Goal: Check status

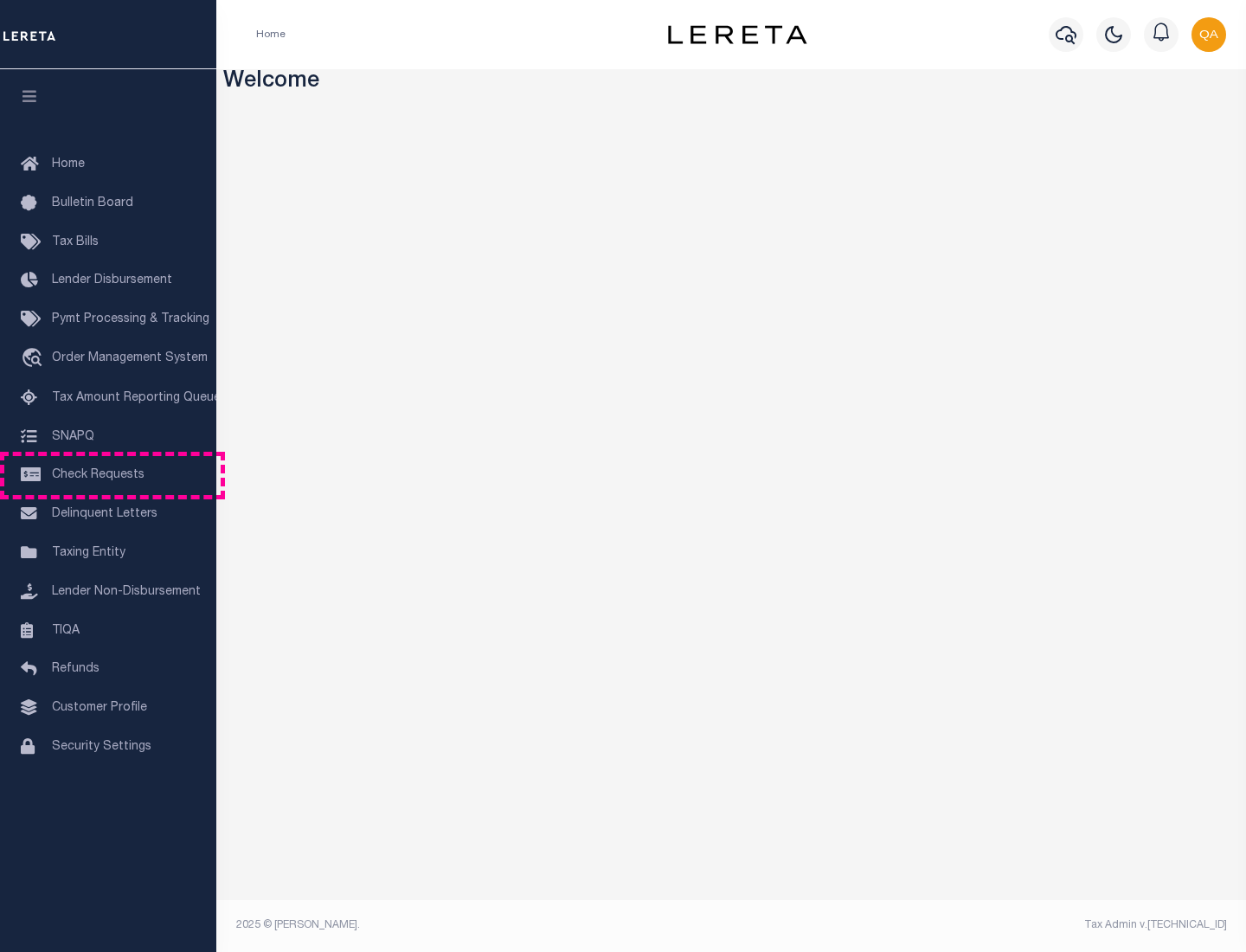
click at [108, 475] on span "Check Requests" at bounding box center [98, 476] width 92 height 13
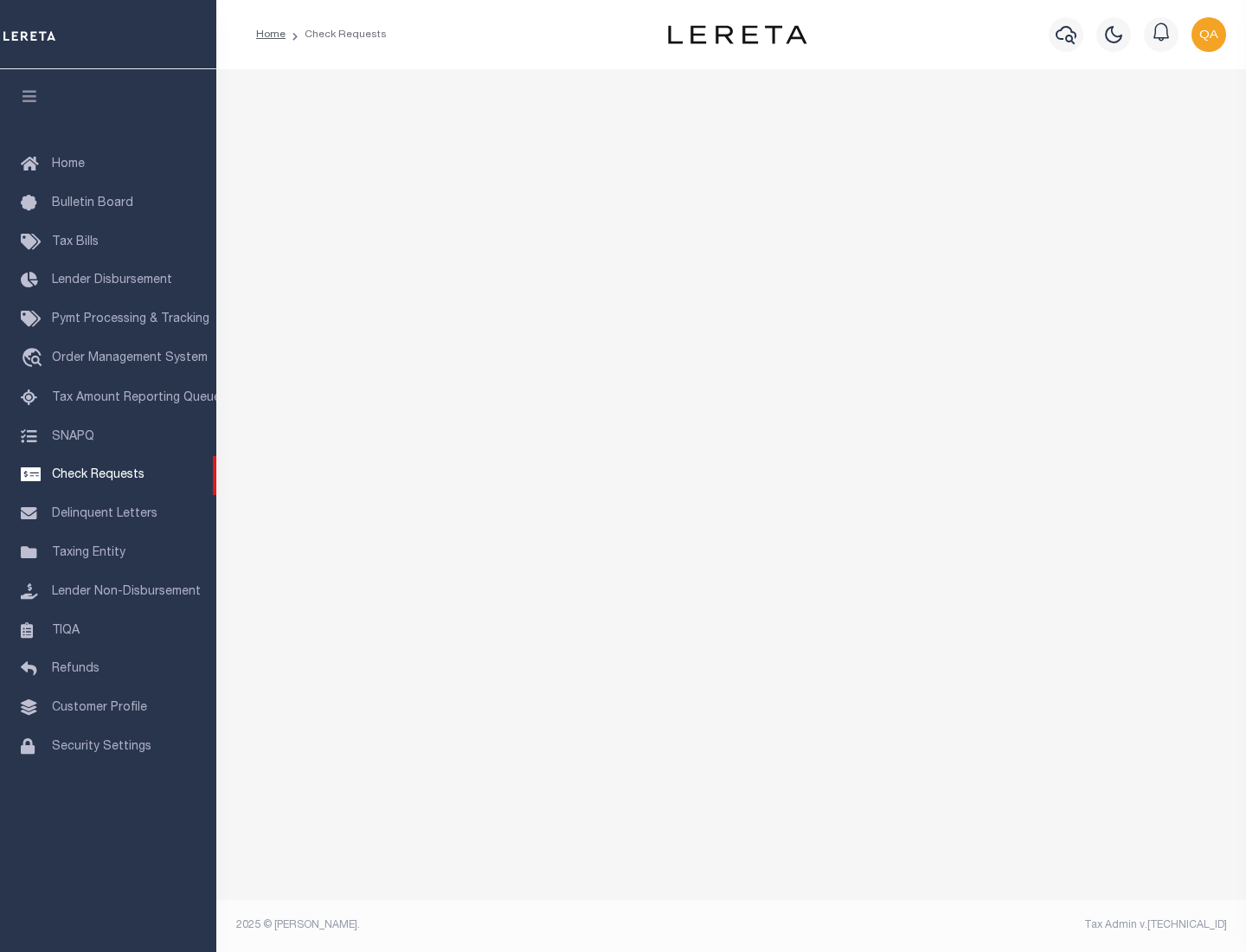
select select "50"
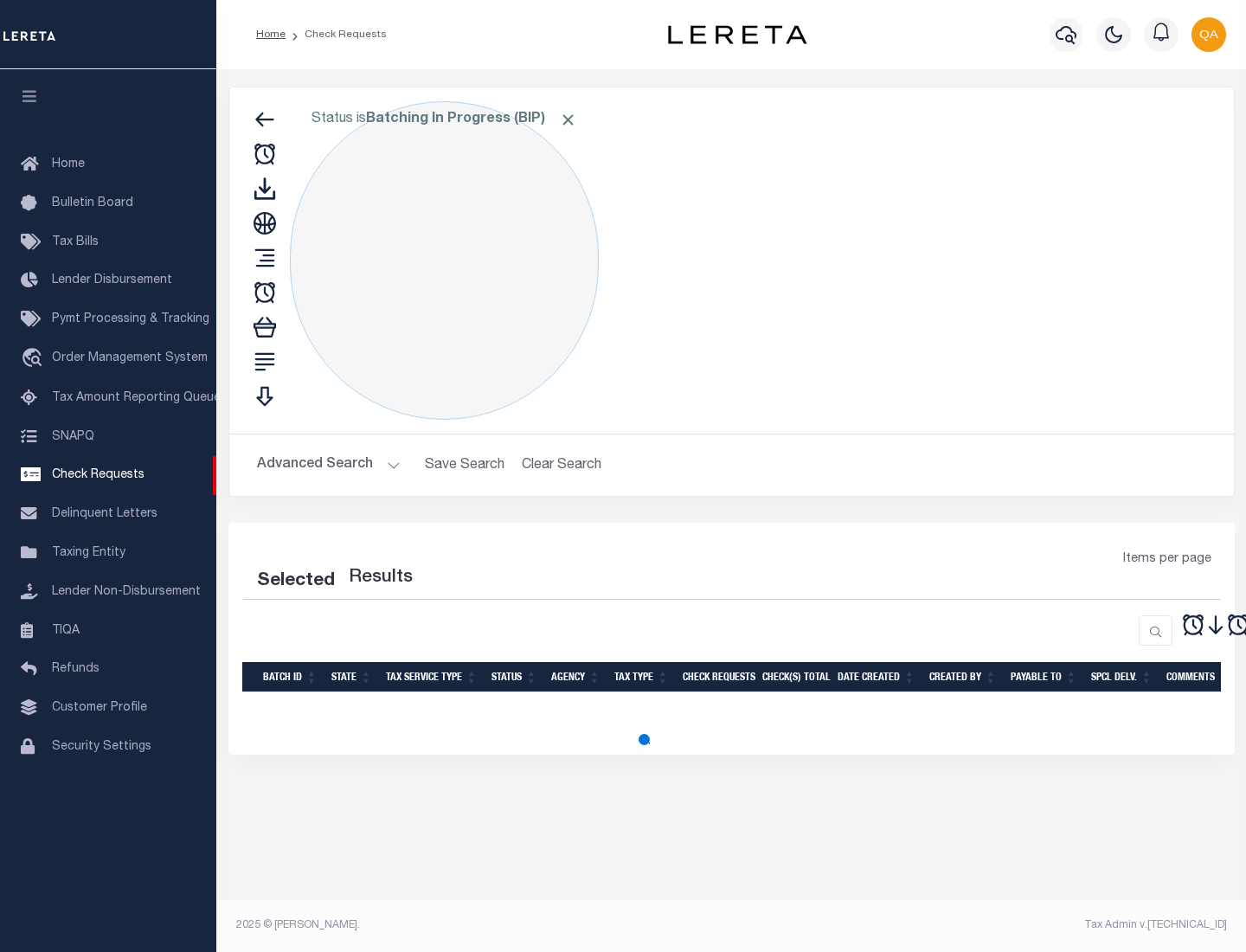
select select "50"
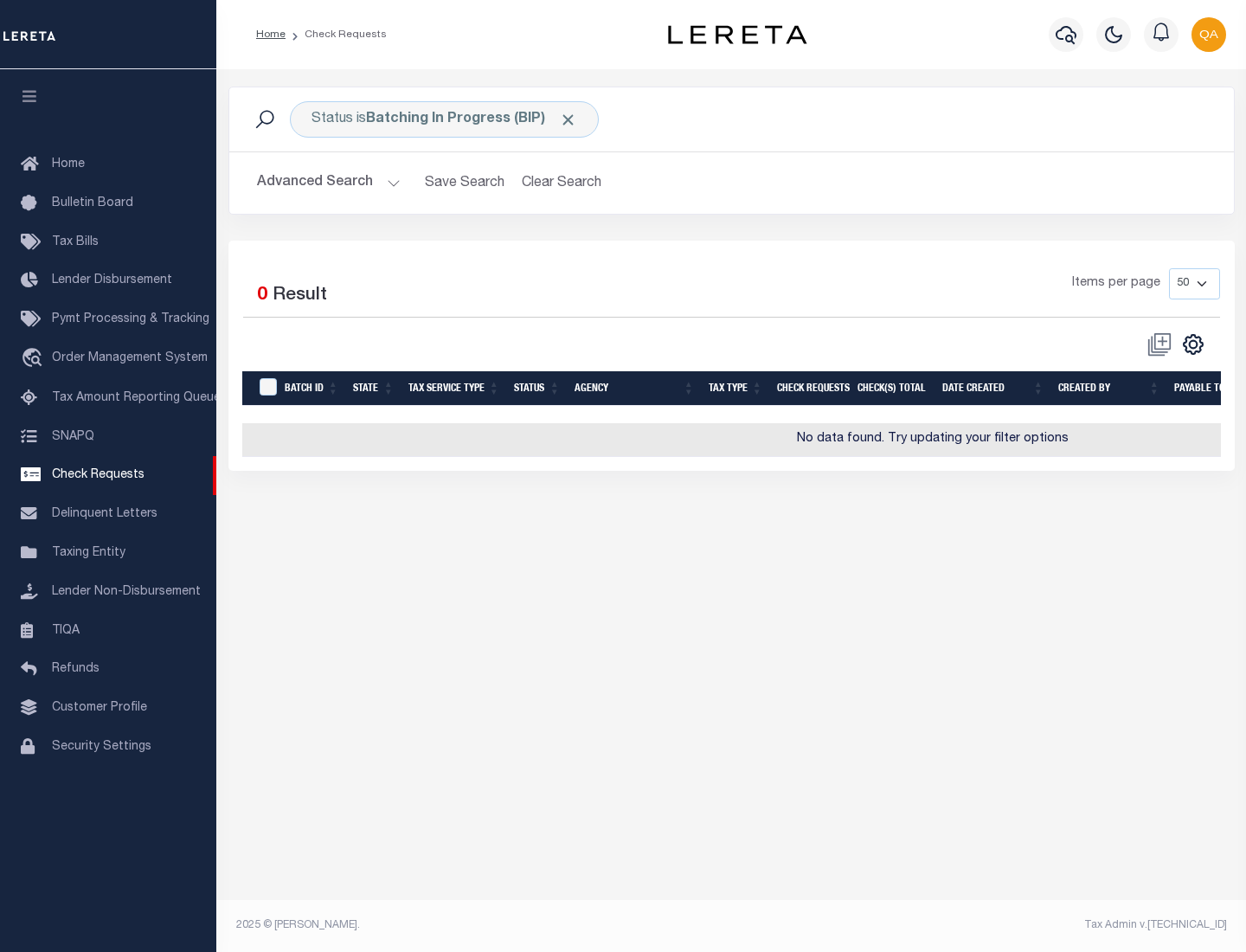
click at [569, 119] on span "Click to Remove" at bounding box center [568, 120] width 18 height 18
